Goal: Task Accomplishment & Management: Use online tool/utility

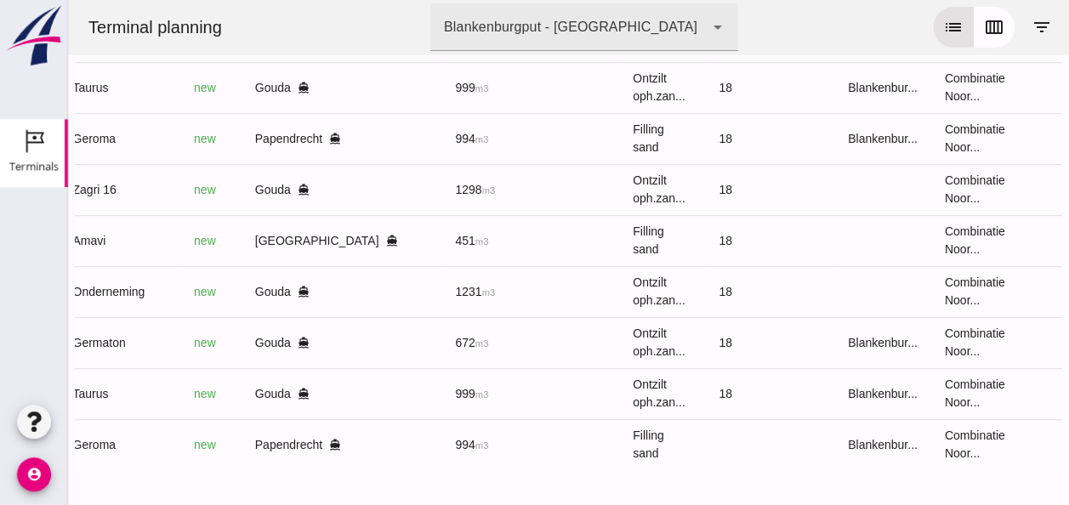
scroll to position [0, 450]
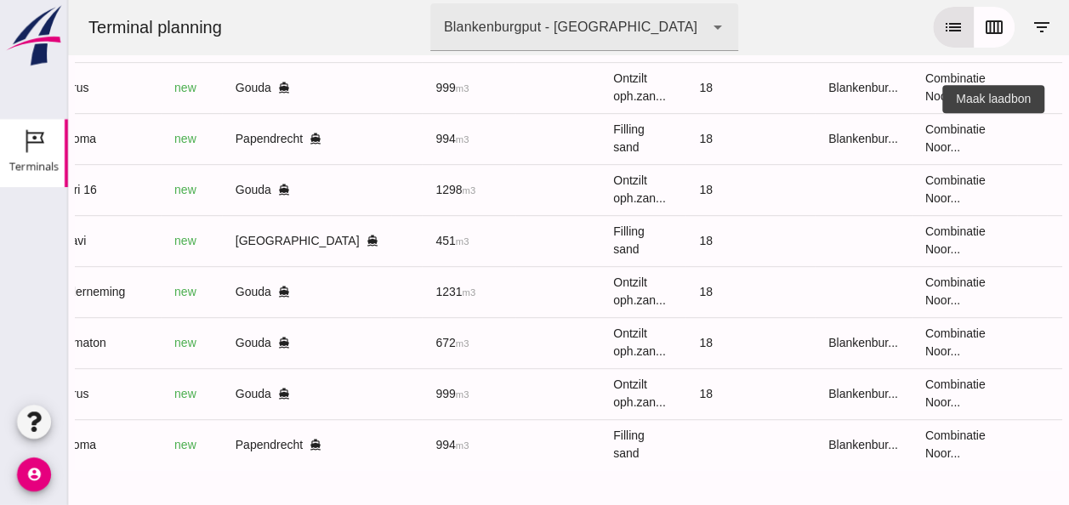
click at [1068, 131] on icon "receipt_long" at bounding box center [1077, 138] width 15 height 15
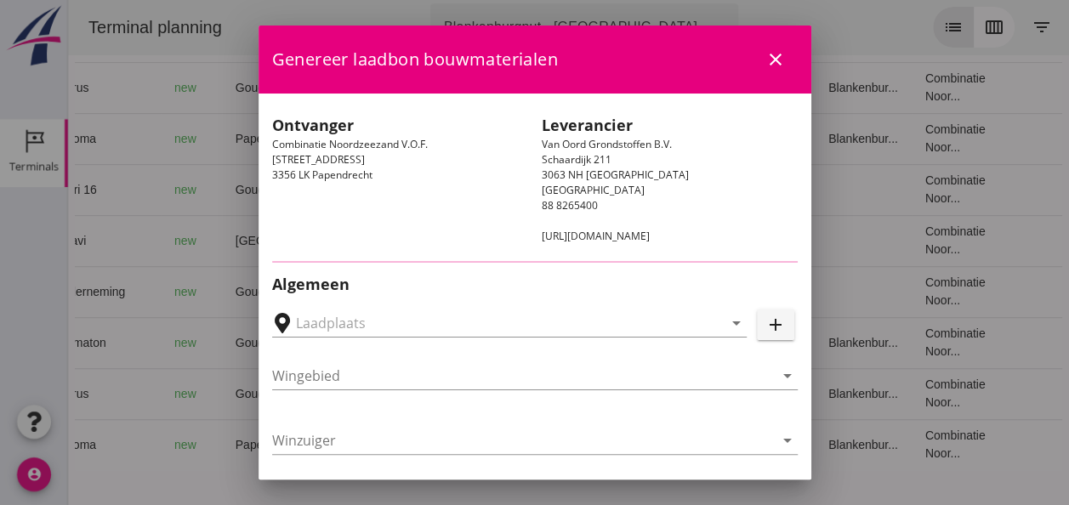
type input "Papendrecht, [GEOGRAPHIC_DATA], [GEOGRAPHIC_DATA]"
type input "Geroma"
type input "[PERSON_NAME]"
type input "994"
type input "Ophoogzand (6120)"
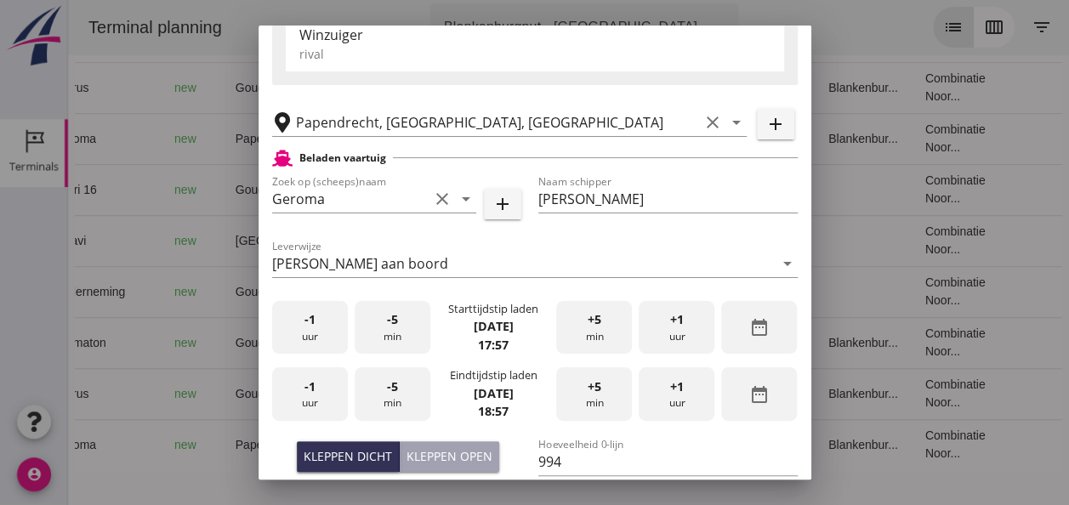
scroll to position [340, 0]
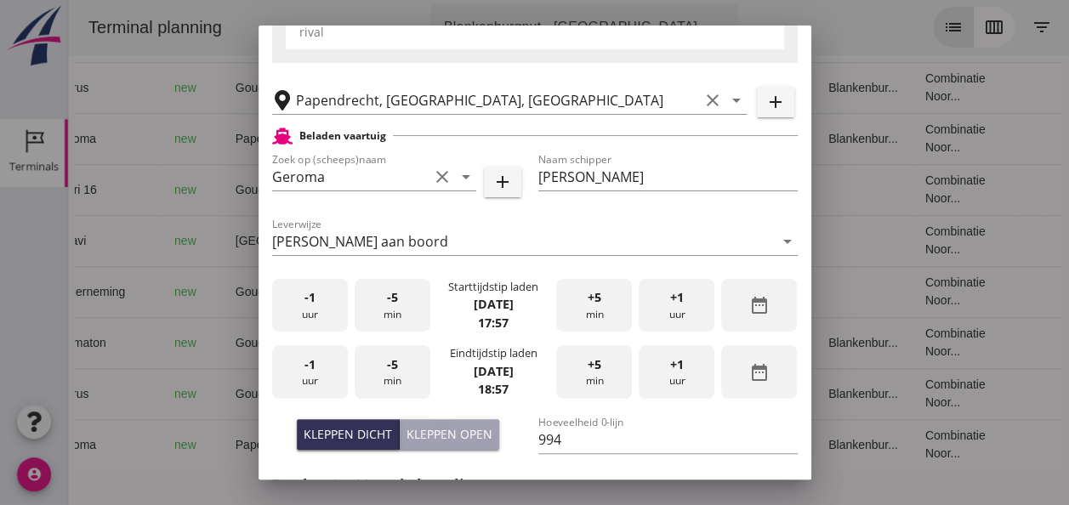
click at [315, 313] on div "-1 uur" at bounding box center [310, 306] width 76 height 54
click at [583, 311] on div "+5 min" at bounding box center [594, 306] width 76 height 54
click at [318, 374] on div "-1 uur" at bounding box center [310, 372] width 76 height 54
click at [390, 372] on span "-5" at bounding box center [392, 364] width 11 height 19
click at [391, 371] on span "-5" at bounding box center [392, 364] width 11 height 19
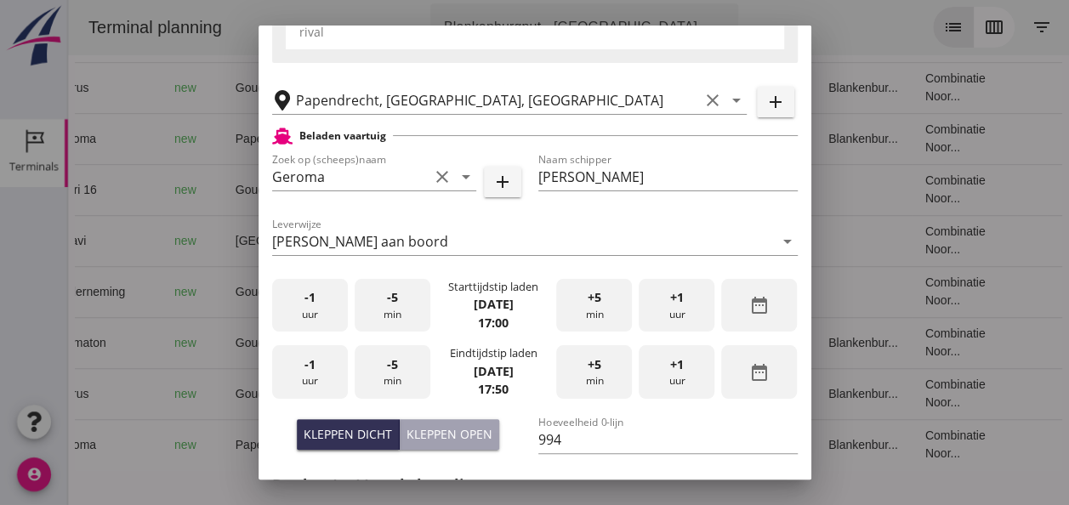
scroll to position [595, 0]
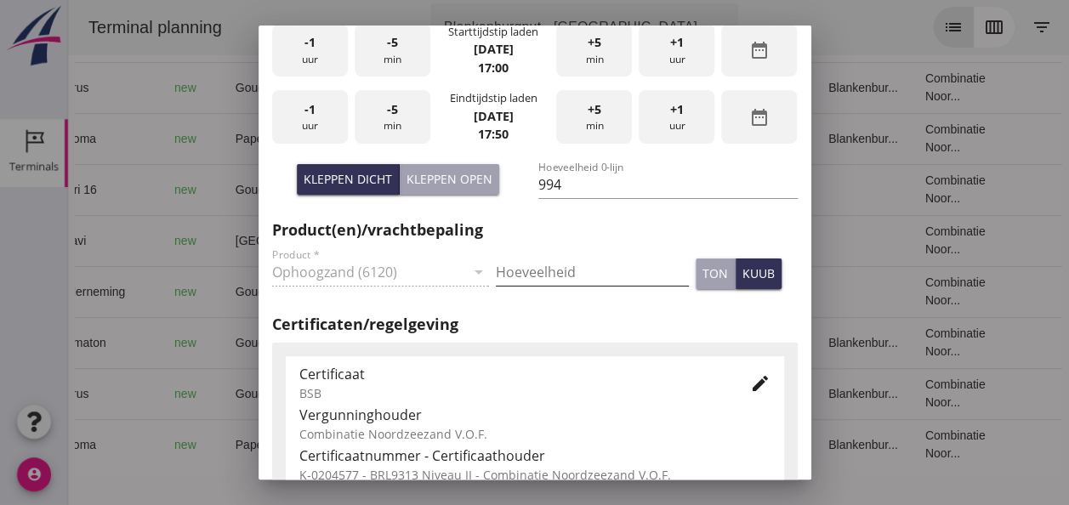
click at [562, 270] on input "Hoeveelheid" at bounding box center [592, 272] width 193 height 27
type input "994"
click at [745, 270] on div "kuub" at bounding box center [758, 273] width 32 height 18
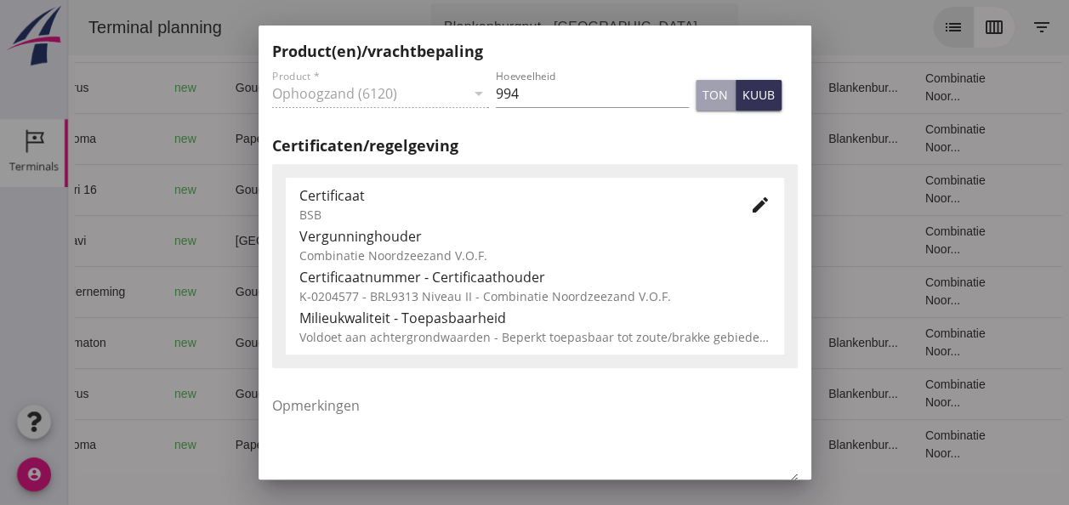
scroll to position [697, 0]
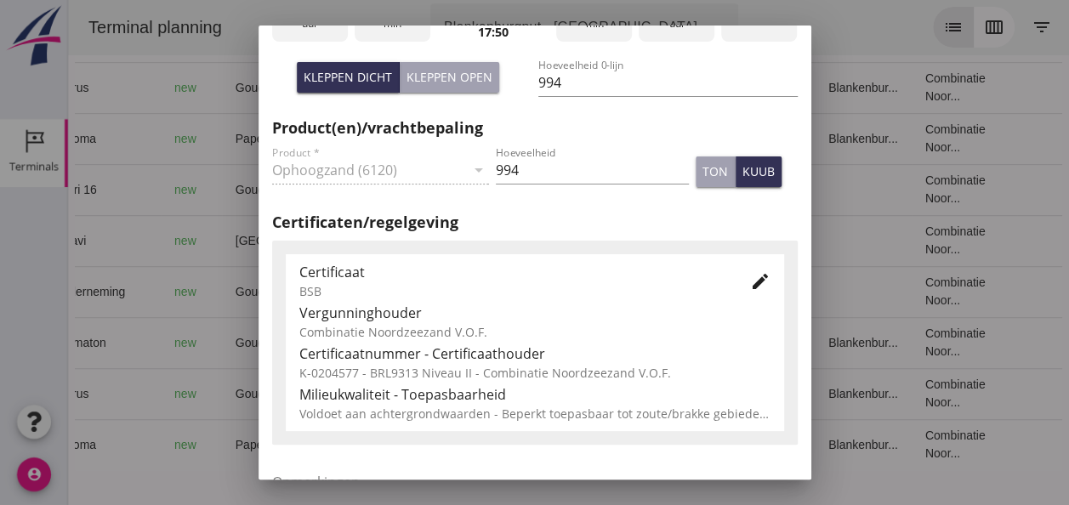
click at [750, 281] on icon "edit" at bounding box center [760, 281] width 20 height 20
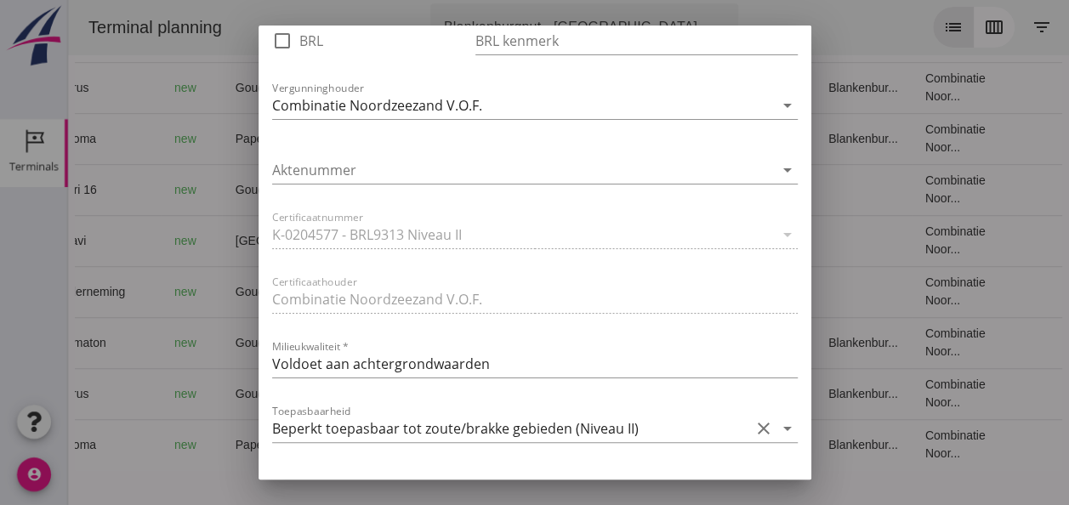
scroll to position [1122, 0]
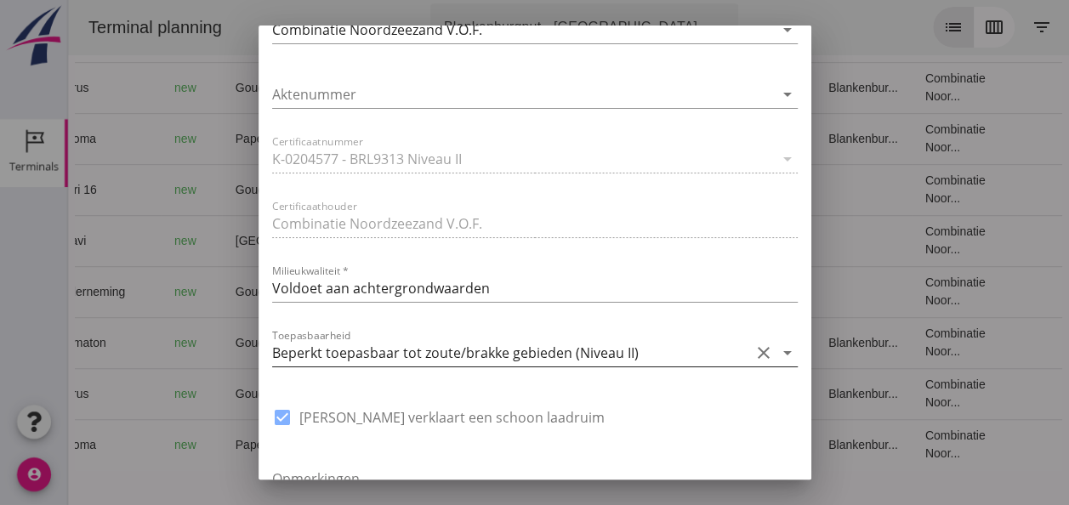
click at [779, 351] on icon "arrow_drop_down" at bounding box center [787, 353] width 20 height 20
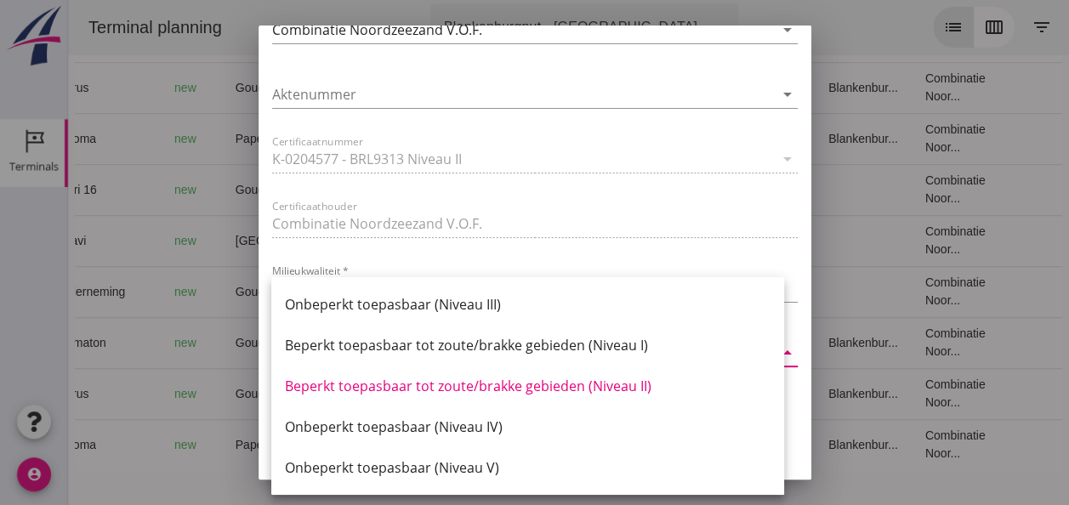
click at [627, 385] on div "Beperkt toepasbaar tot zoute/brakke gebieden (Niveau II)" at bounding box center [528, 386] width 486 height 20
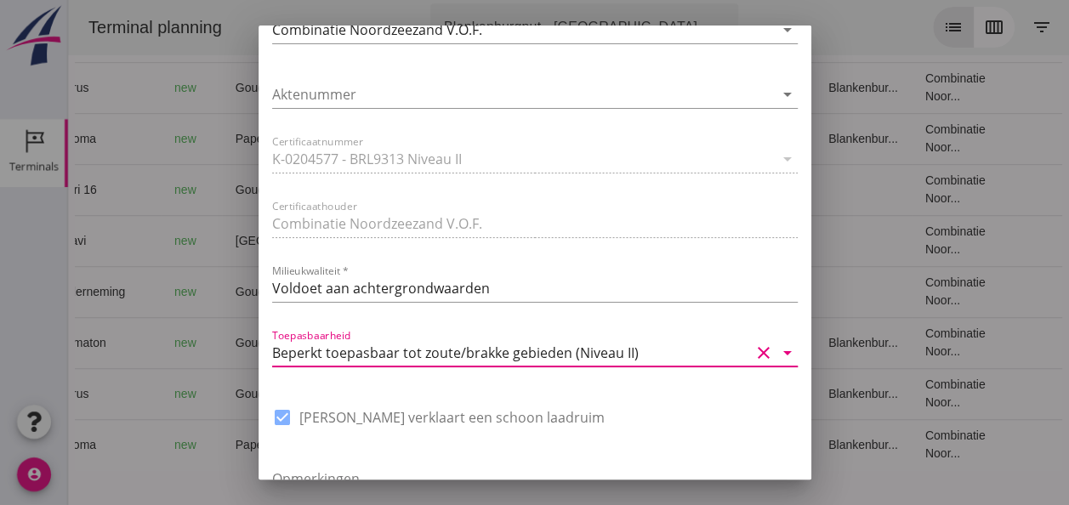
scroll to position [1288, 0]
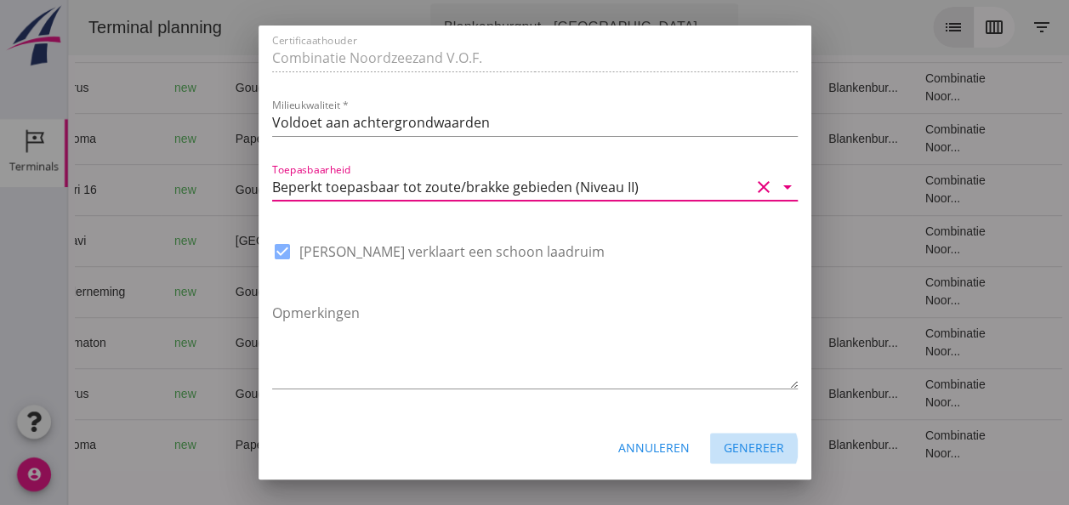
click at [742, 447] on div "Genereer" at bounding box center [754, 448] width 60 height 18
